Goal: Navigation & Orientation: Find specific page/section

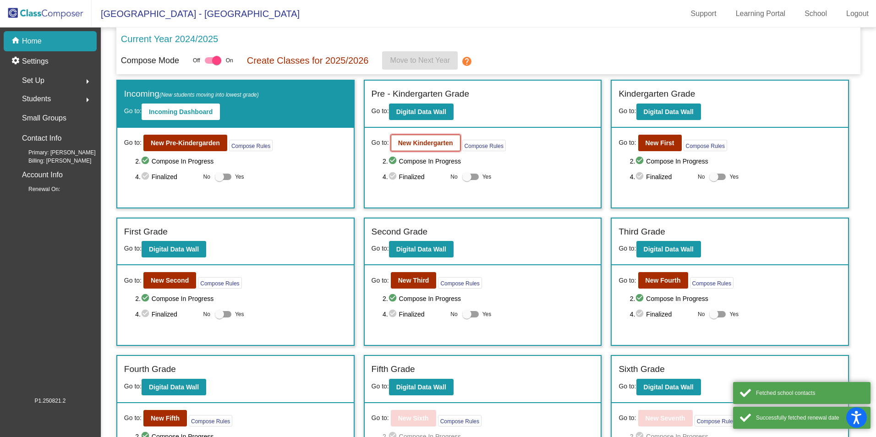
click at [411, 141] on b "New Kindergarten" at bounding box center [425, 142] width 55 height 7
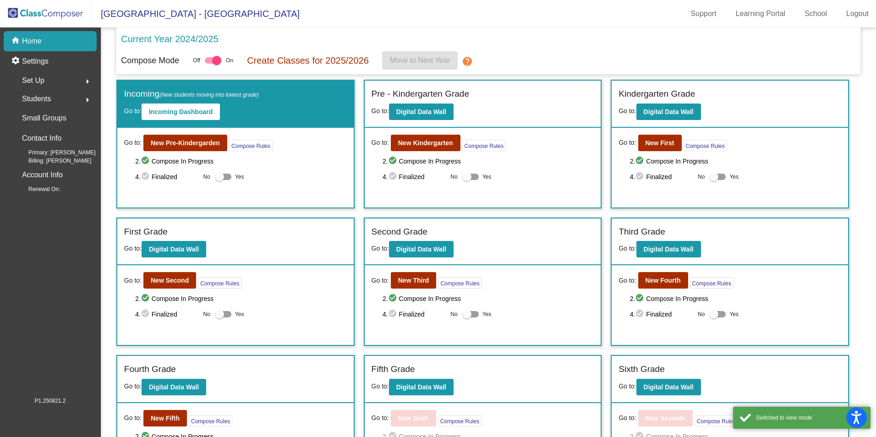
click at [47, 94] on span "Students" at bounding box center [36, 99] width 29 height 13
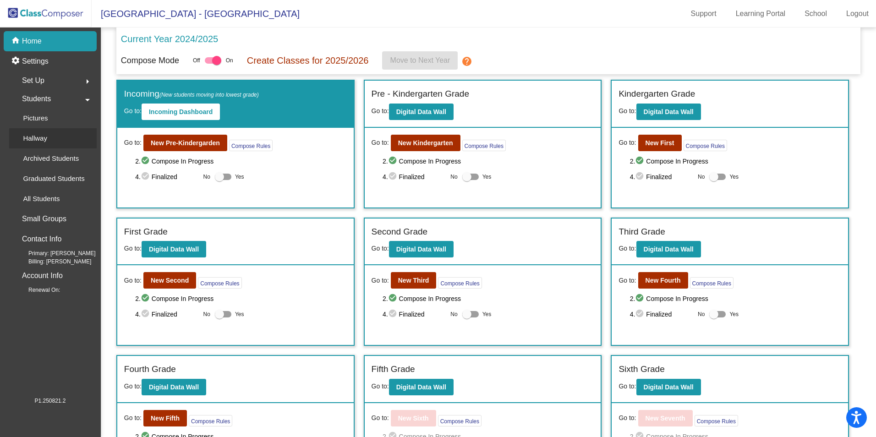
click at [50, 141] on div "Hallway" at bounding box center [31, 138] width 45 height 20
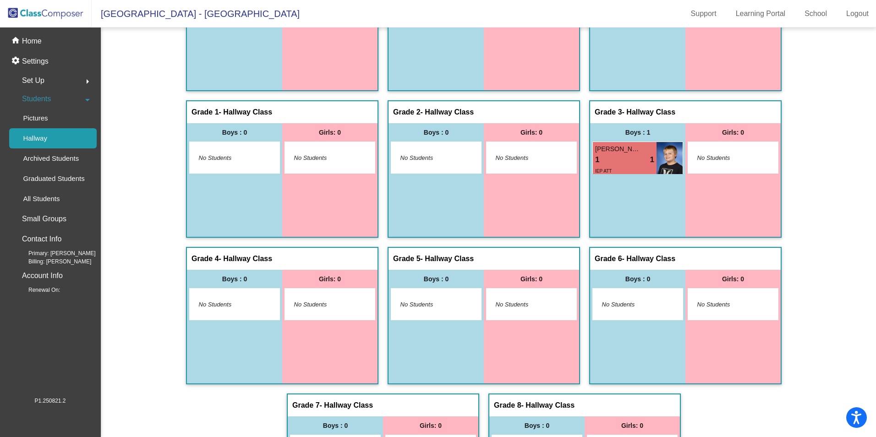
scroll to position [53, 0]
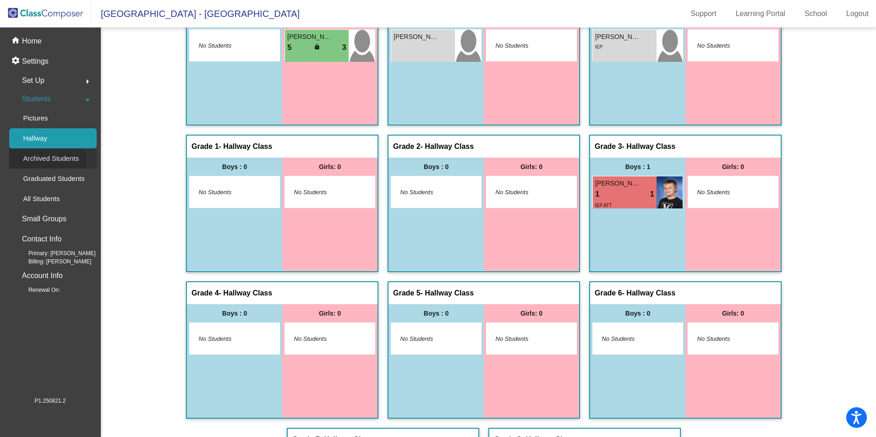
click at [66, 162] on p "Archived Students" at bounding box center [51, 158] width 56 height 11
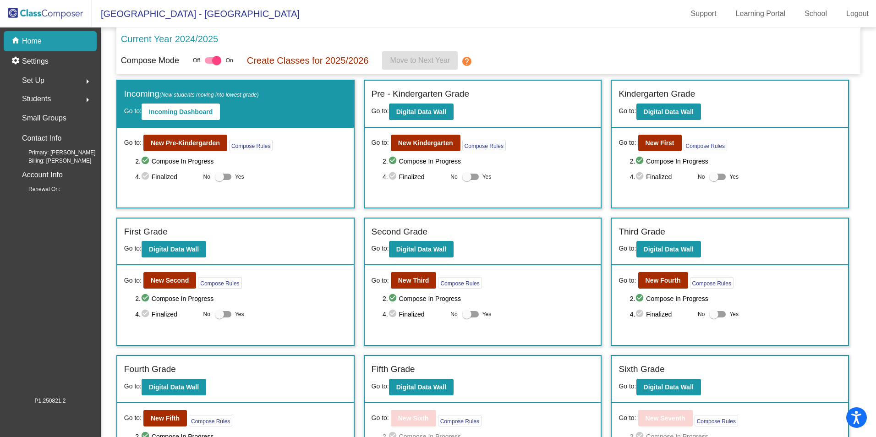
click at [52, 97] on div "Students arrow_right" at bounding box center [53, 99] width 88 height 18
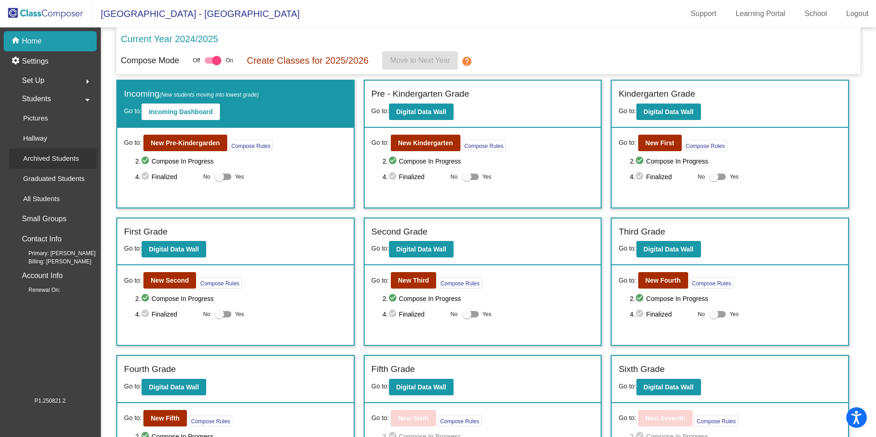
click at [45, 156] on p "Archived Students" at bounding box center [51, 158] width 56 height 11
